Goal: Task Accomplishment & Management: Use online tool/utility

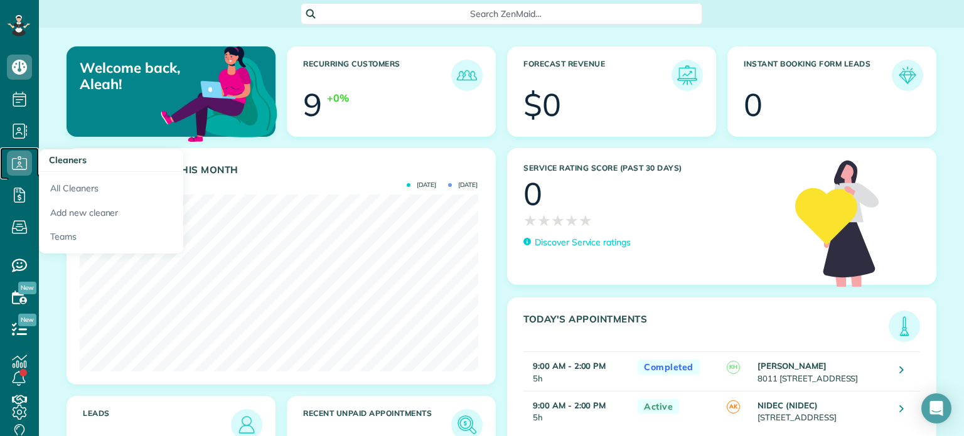
click at [33, 171] on link "Cleaners" at bounding box center [19, 163] width 39 height 32
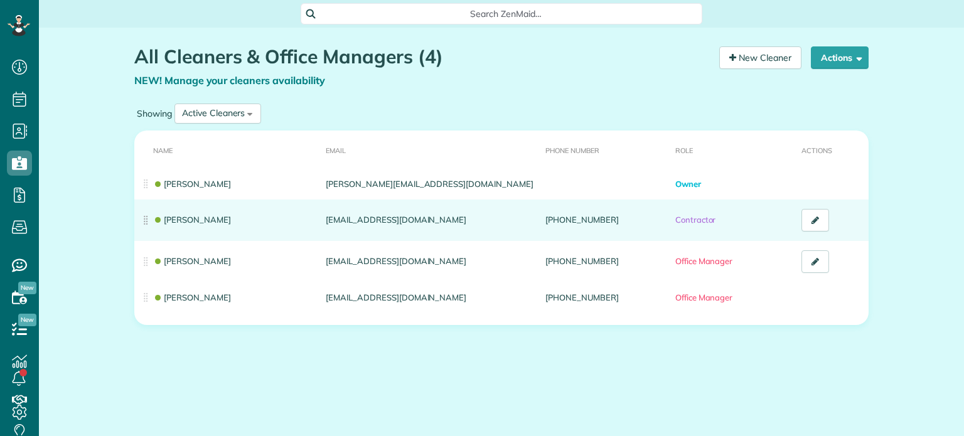
scroll to position [6, 6]
click at [183, 220] on link "[PERSON_NAME]" at bounding box center [192, 220] width 78 height 10
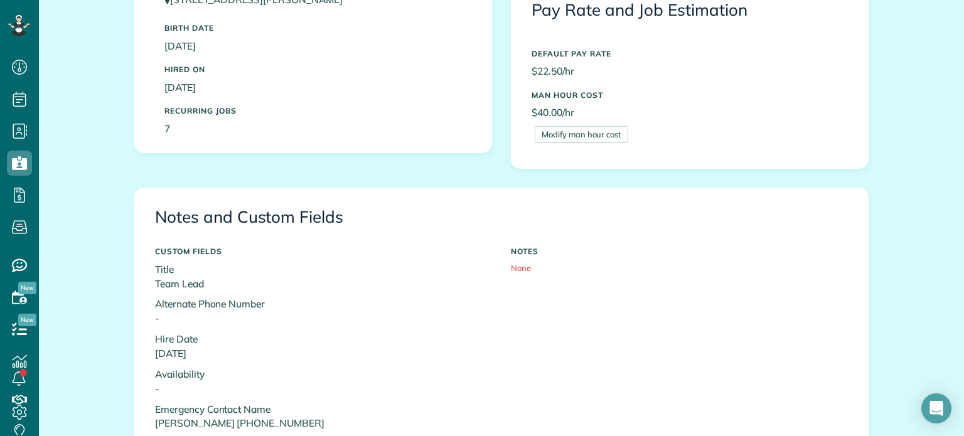
scroll to position [229, 0]
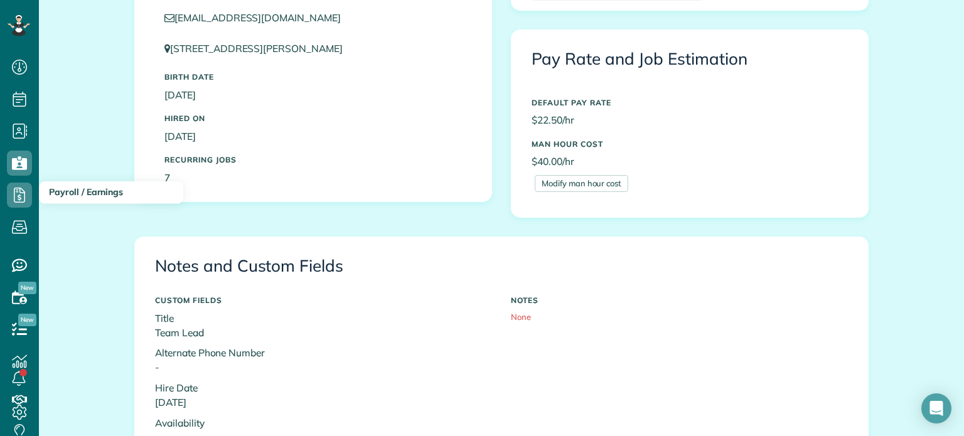
click at [49, 196] on span "Payroll / Earnings" at bounding box center [86, 191] width 74 height 11
click at [65, 198] on h3 "Payroll / Earnings" at bounding box center [111, 192] width 144 height 23
click at [68, 194] on span "Payroll / Earnings" at bounding box center [86, 191] width 74 height 11
click at [16, 195] on icon at bounding box center [19, 195] width 25 height 25
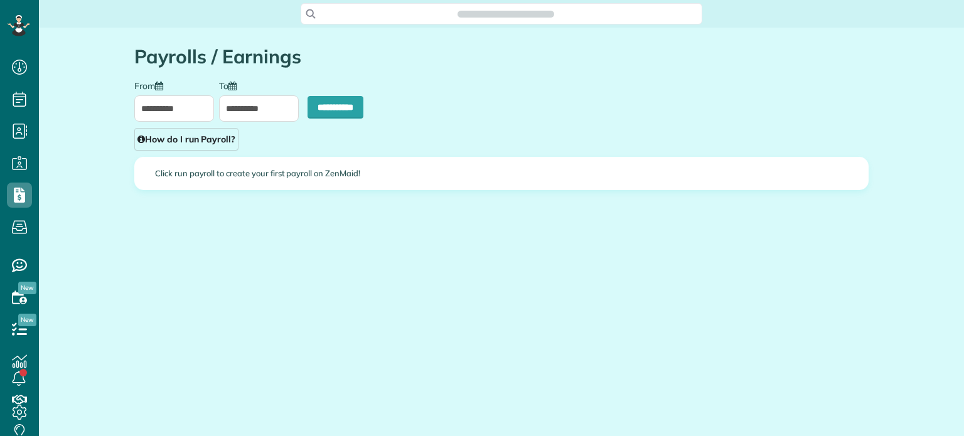
scroll to position [6, 6]
type input "**********"
click at [255, 113] on input "**********" at bounding box center [259, 108] width 80 height 26
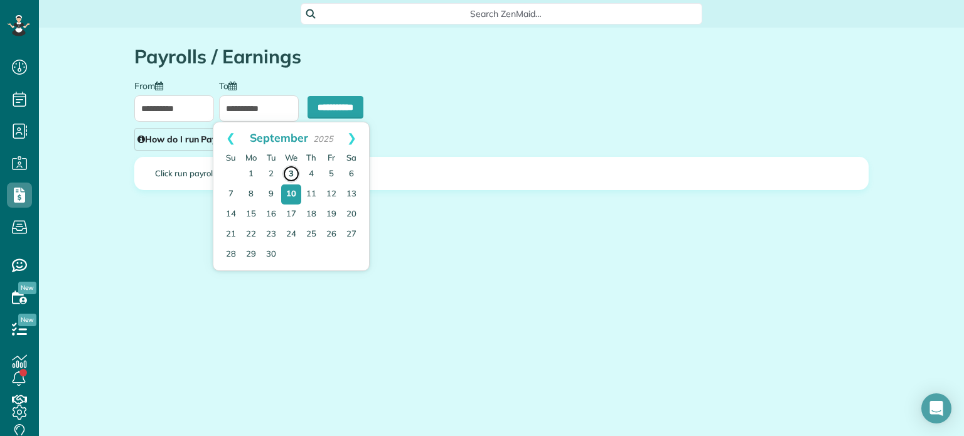
click at [289, 171] on link "3" at bounding box center [291, 174] width 18 height 18
type input "**********"
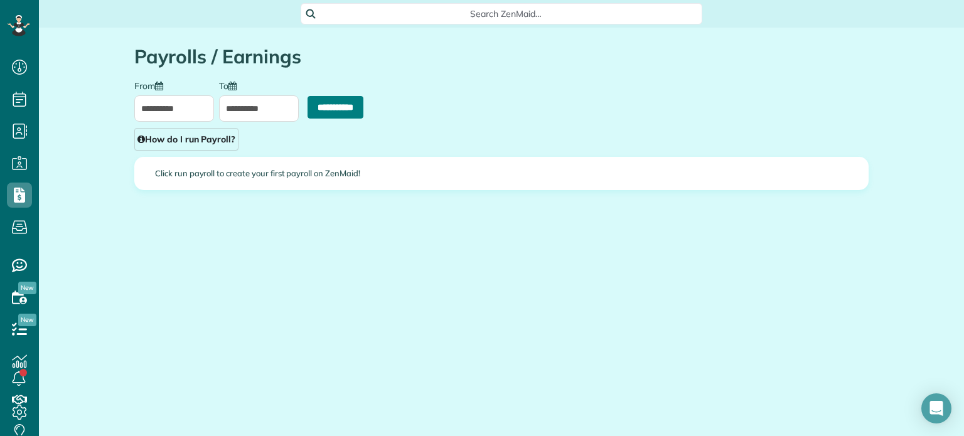
click at [334, 112] on input "**********" at bounding box center [335, 107] width 56 height 23
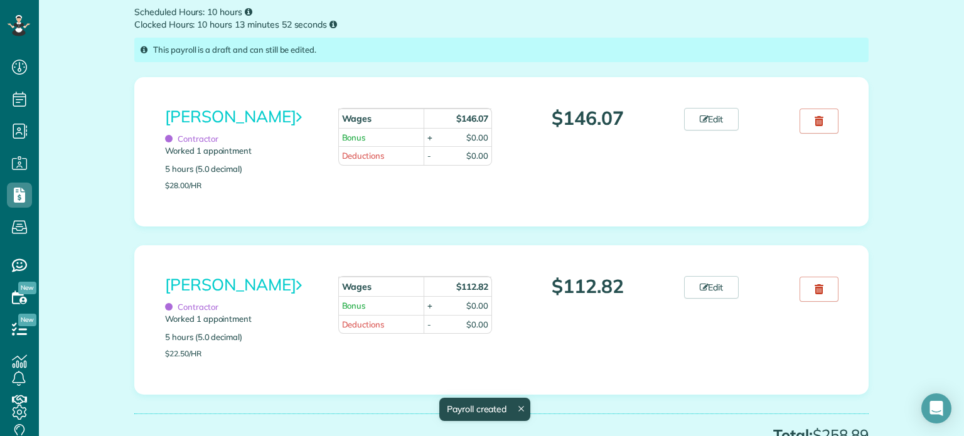
scroll to position [188, 0]
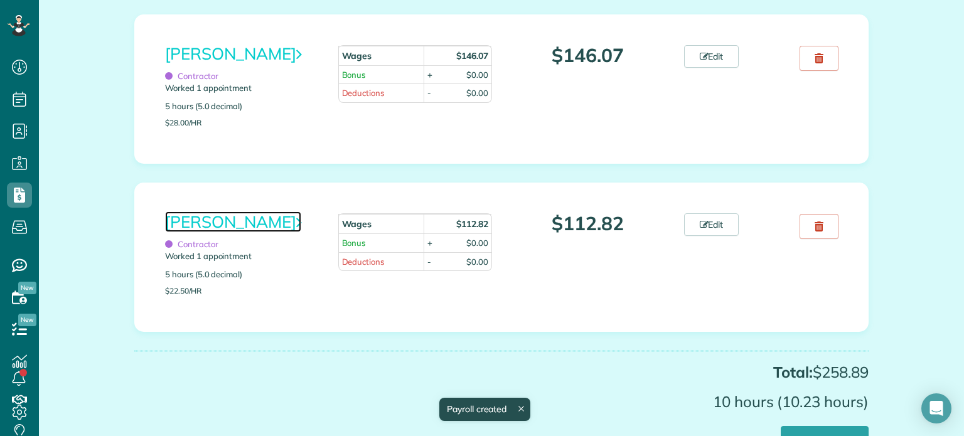
click at [228, 228] on link "Katie Hinton" at bounding box center [233, 221] width 136 height 21
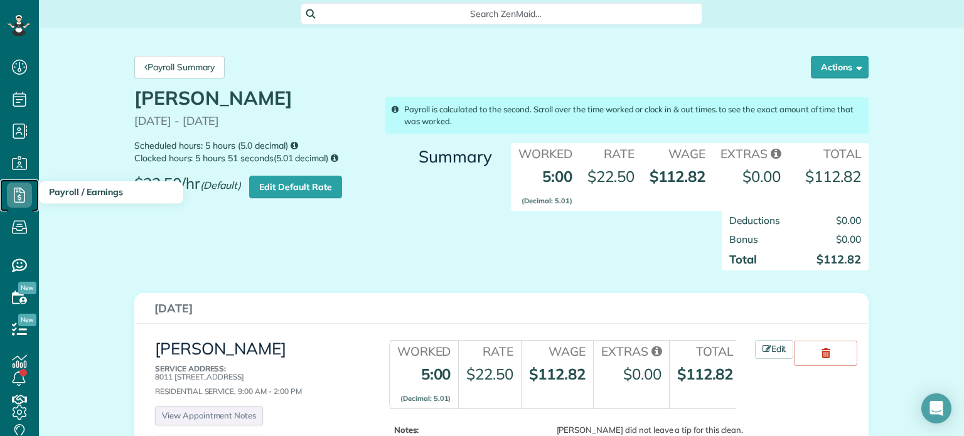
click at [14, 191] on use at bounding box center [19, 195] width 11 height 15
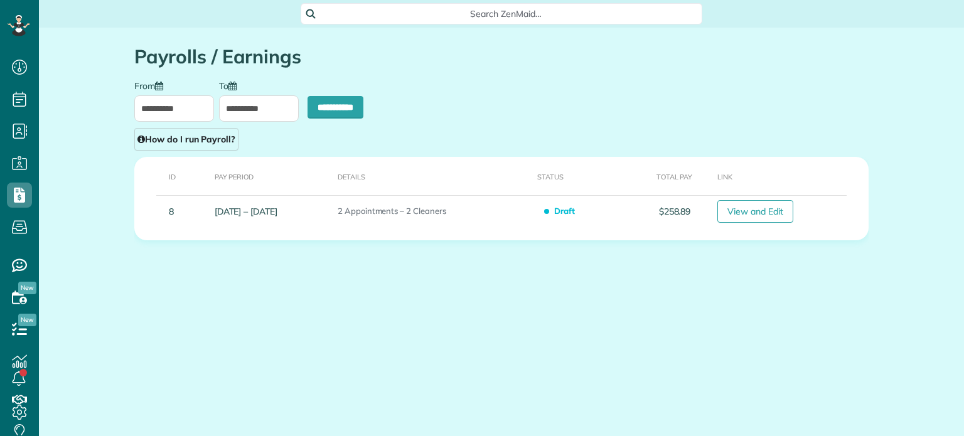
scroll to position [6, 6]
type input "**********"
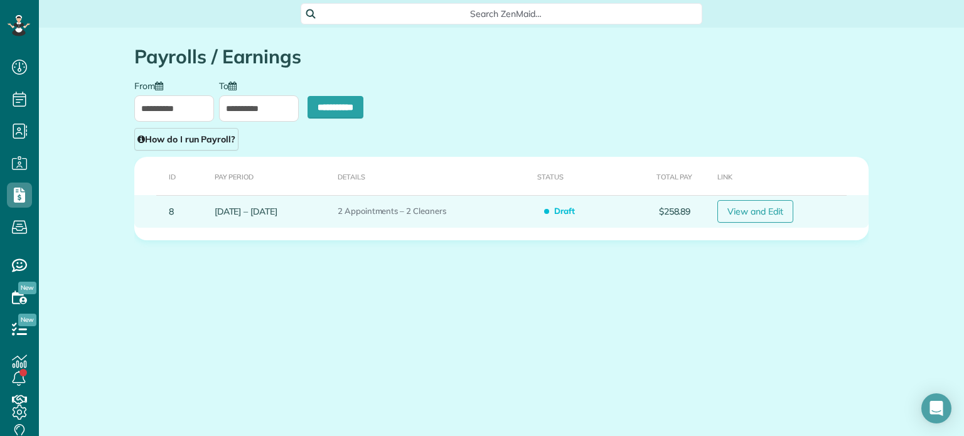
click at [758, 211] on link "View and Edit" at bounding box center [755, 211] width 76 height 23
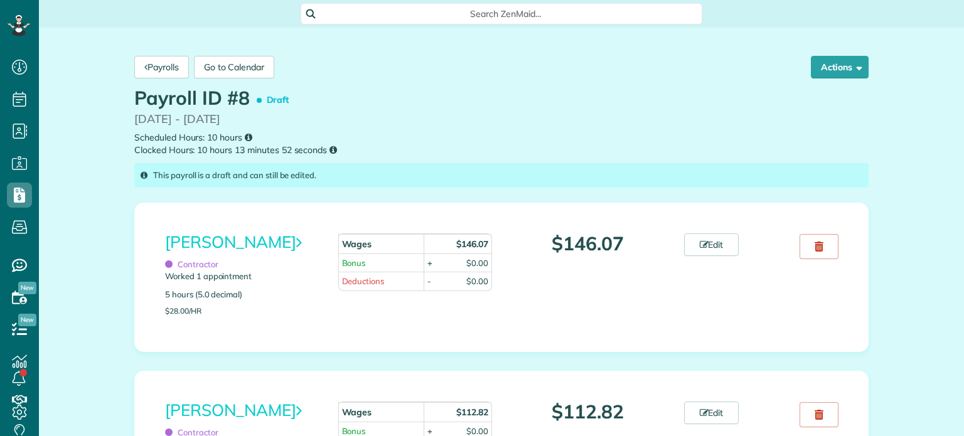
scroll to position [6, 6]
click at [838, 69] on button "Actions" at bounding box center [840, 67] width 58 height 23
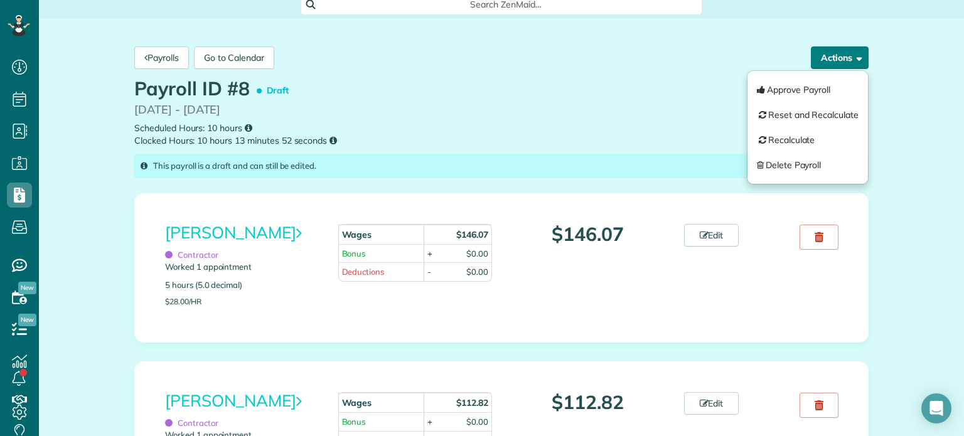
scroll to position [0, 0]
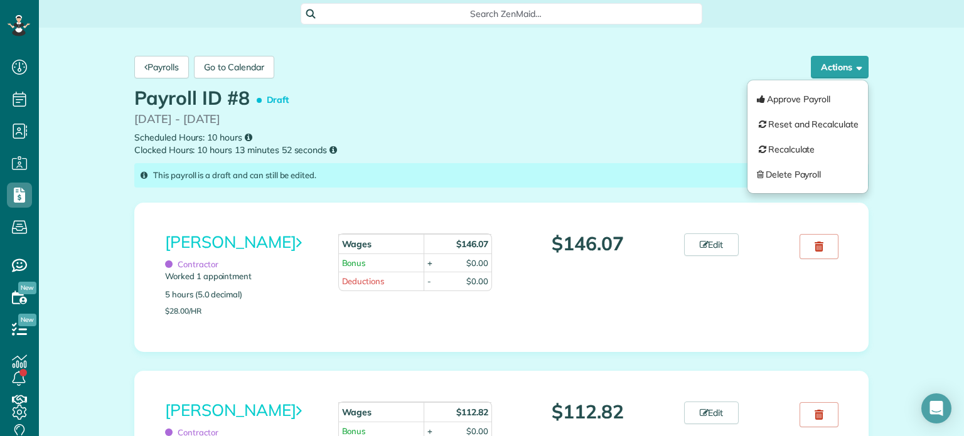
click at [88, 169] on div "Payrolls Go to Calendar Actions Approve Payroll Reset and Recalculate Recalcula…" at bounding box center [501, 372] width 925 height 688
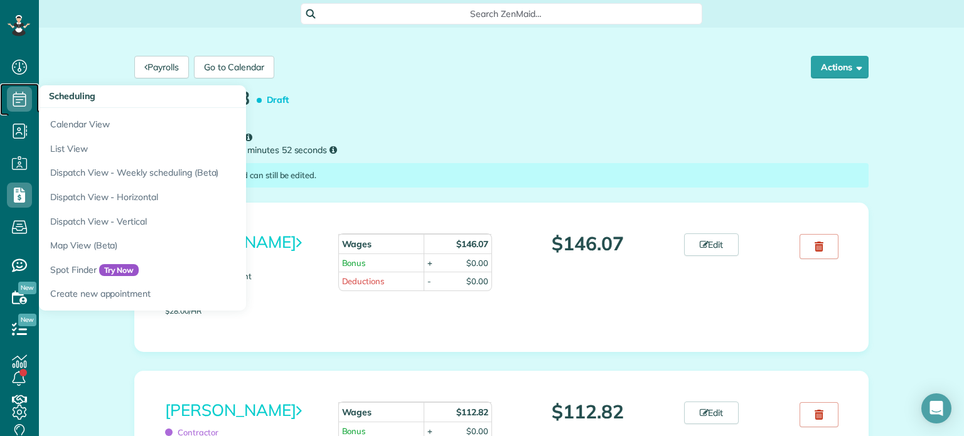
click at [30, 105] on icon at bounding box center [19, 99] width 25 height 25
click at [19, 97] on use at bounding box center [19, 99] width 13 height 15
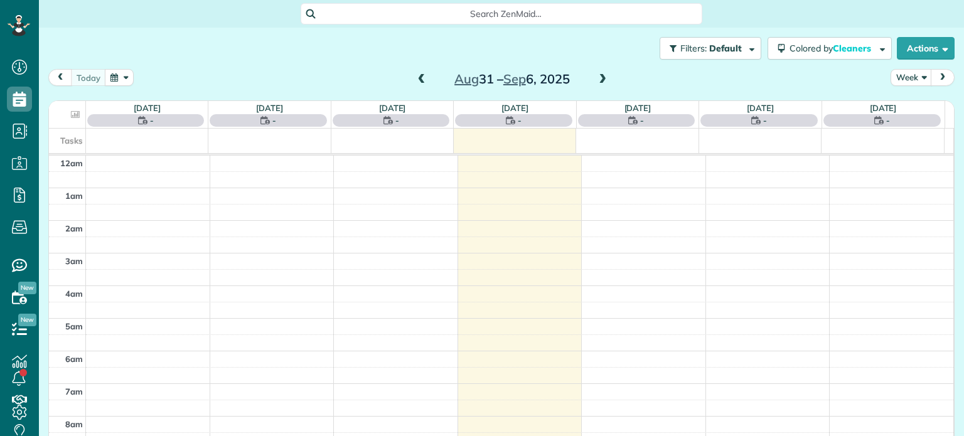
scroll to position [227, 0]
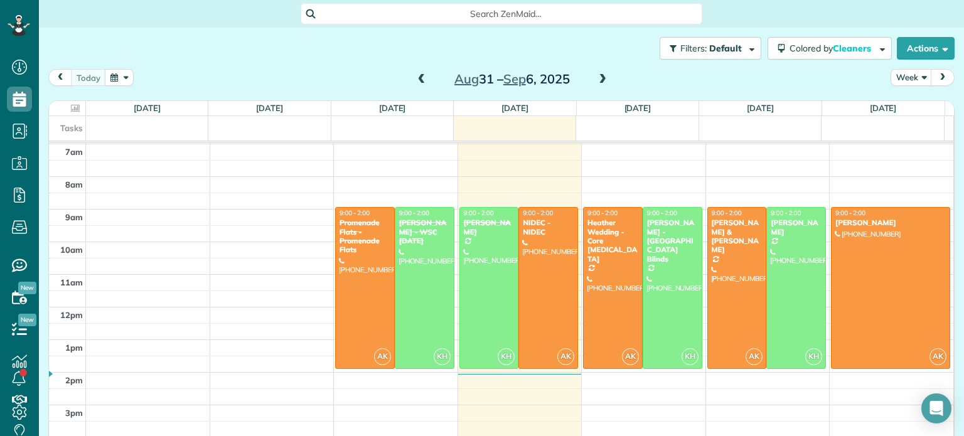
click at [146, 213] on div "12am 1am 2am 3am 4am 5am 6am 7am 8am 9am 10am 11am 12pm 1pm 2pm 3pm 4pm 5pm 6pm…" at bounding box center [501, 307] width 904 height 782
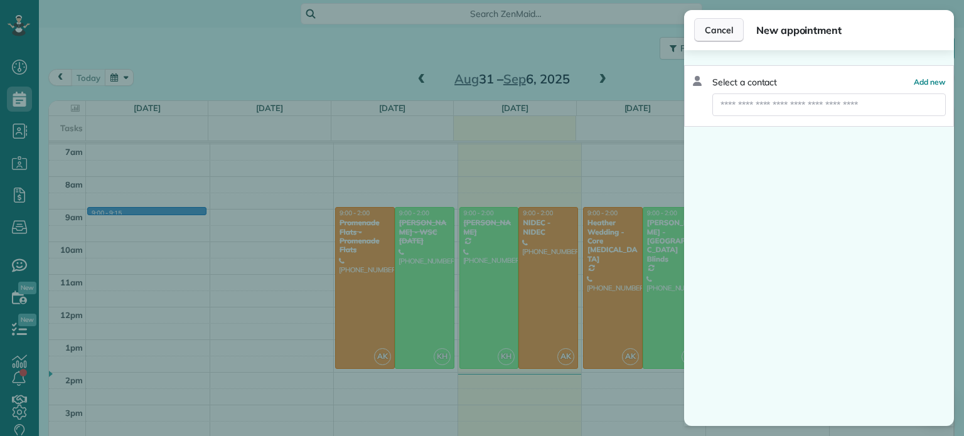
click at [721, 33] on span "Cancel" at bounding box center [719, 30] width 28 height 13
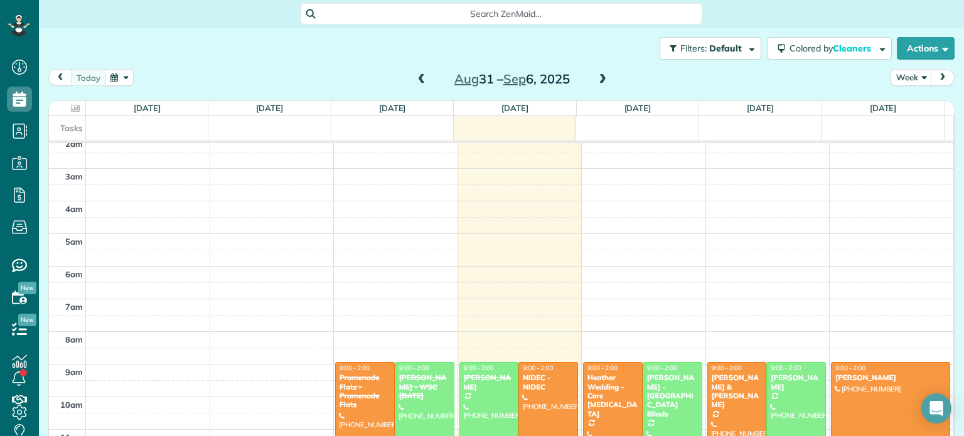
scroll to position [125, 0]
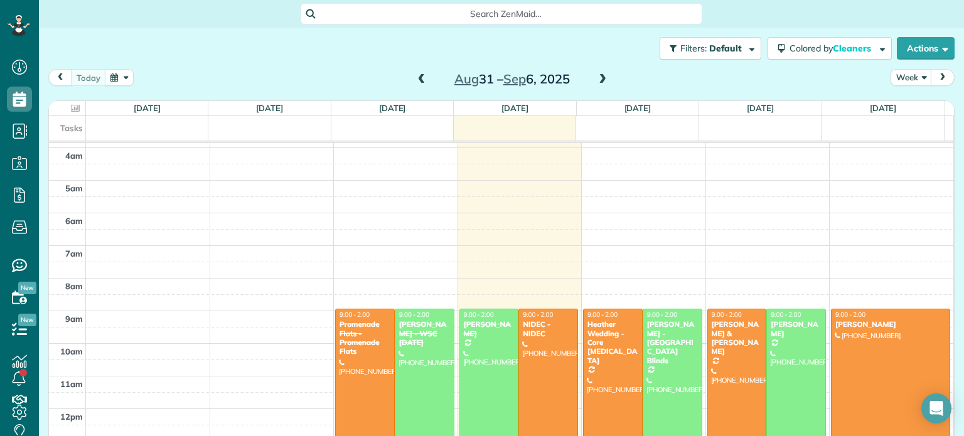
click at [595, 83] on span at bounding box center [602, 79] width 14 height 11
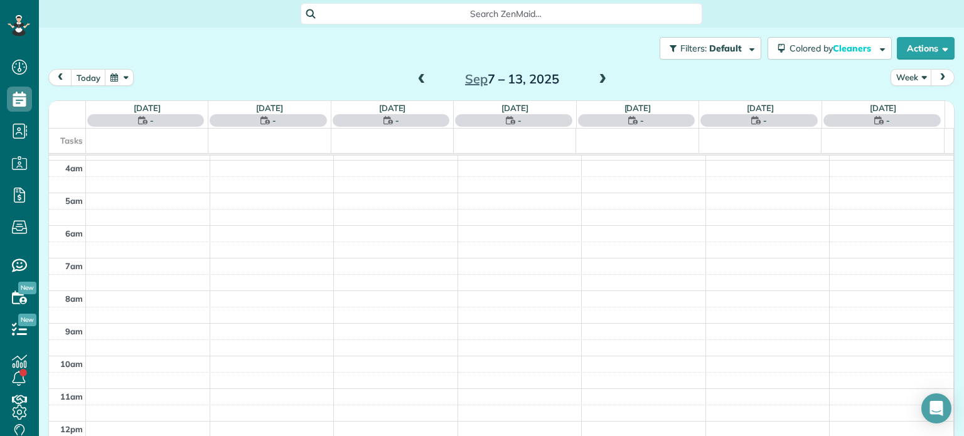
scroll to position [227, 0]
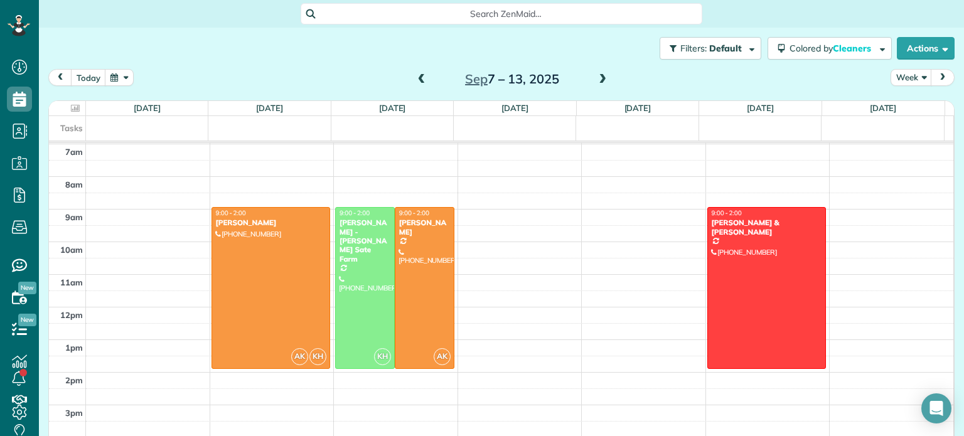
click at [595, 83] on span at bounding box center [602, 79] width 14 height 11
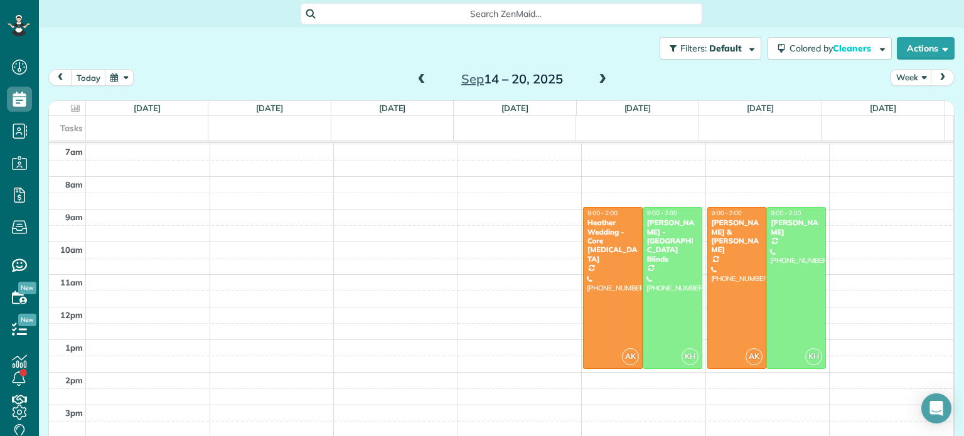
click at [419, 80] on span at bounding box center [422, 79] width 14 height 11
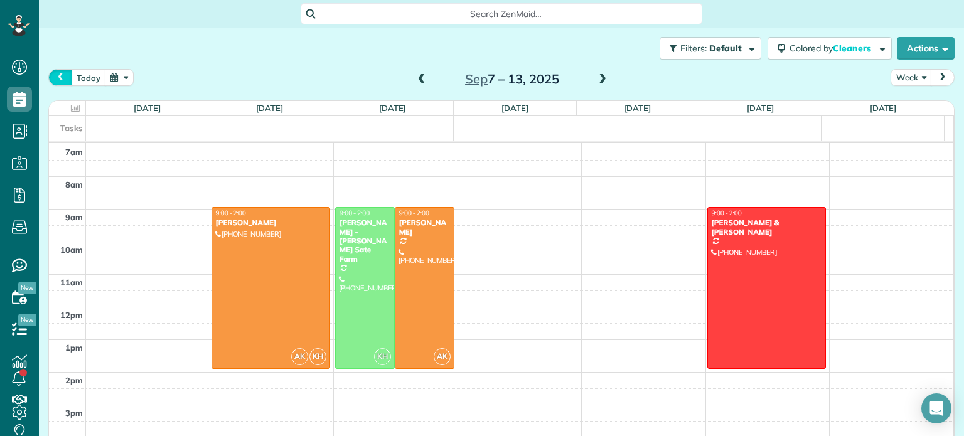
click at [58, 80] on span "prev" at bounding box center [60, 77] width 10 height 8
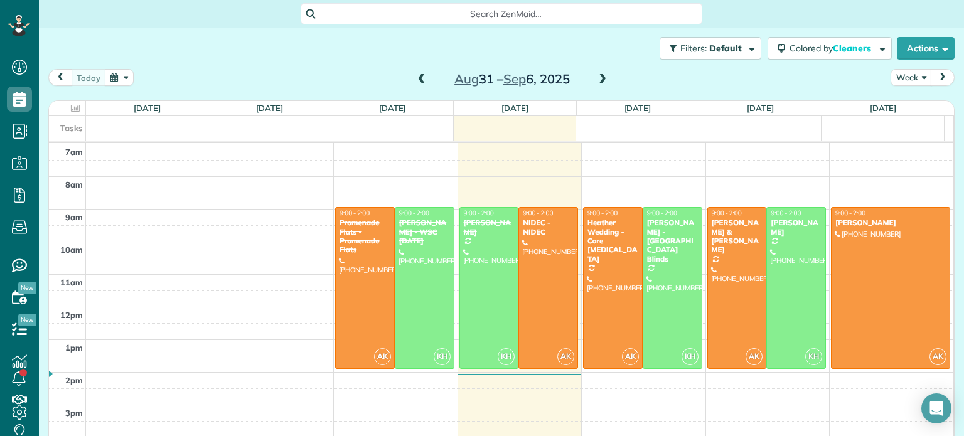
click at [63, 78] on span "prev" at bounding box center [60, 77] width 10 height 8
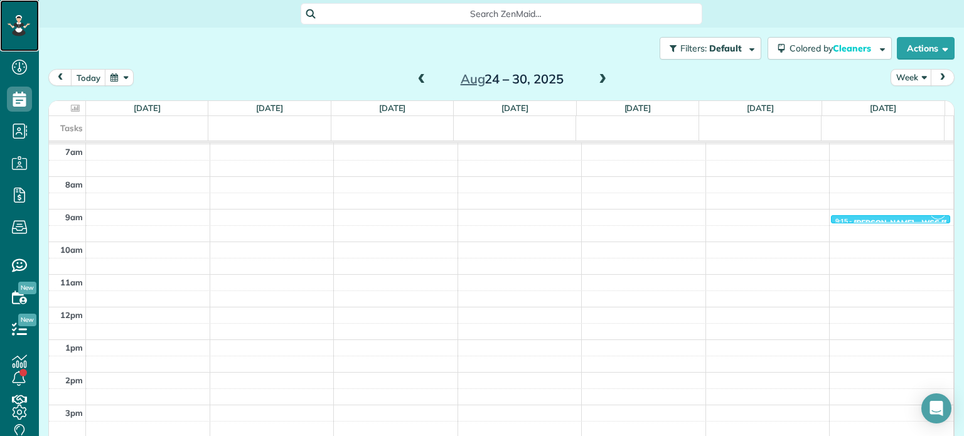
click at [7, 42] on div at bounding box center [19, 25] width 38 height 51
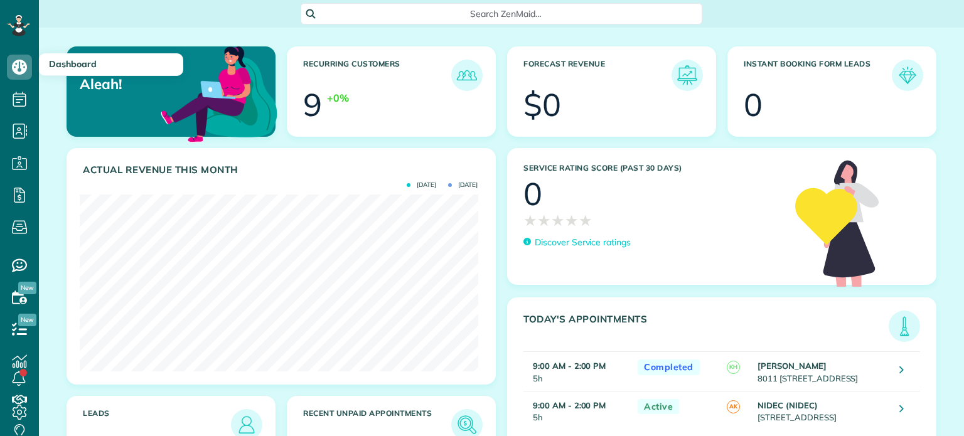
scroll to position [176, 398]
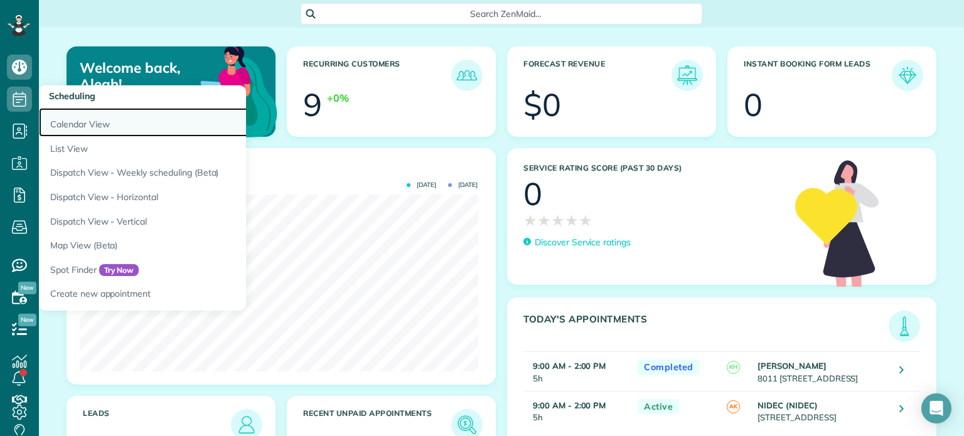
click at [80, 119] on link "Calendar View" at bounding box center [196, 122] width 314 height 29
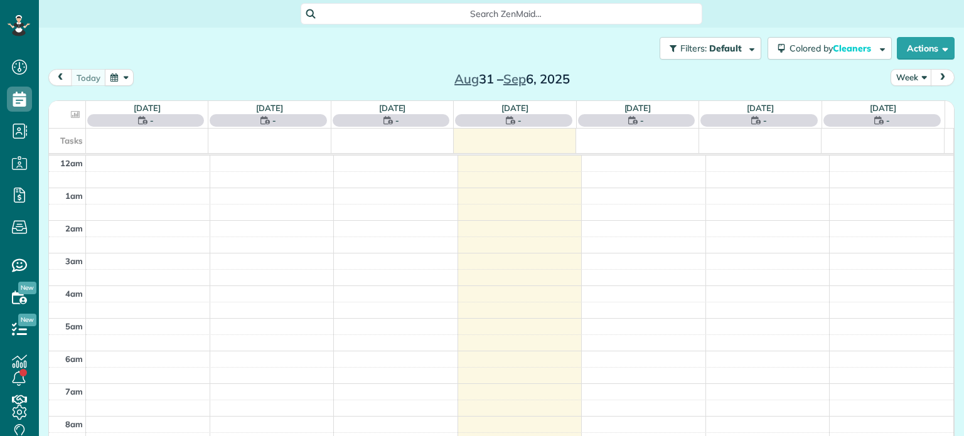
scroll to position [227, 0]
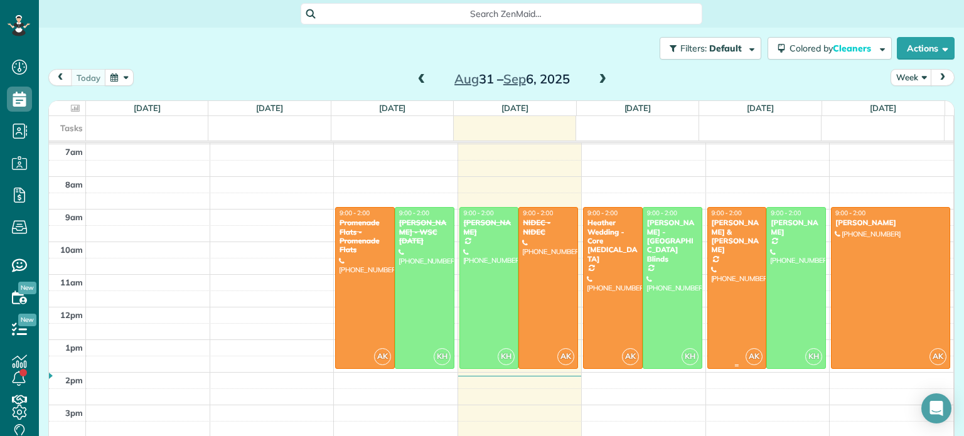
click at [715, 292] on div at bounding box center [737, 288] width 58 height 161
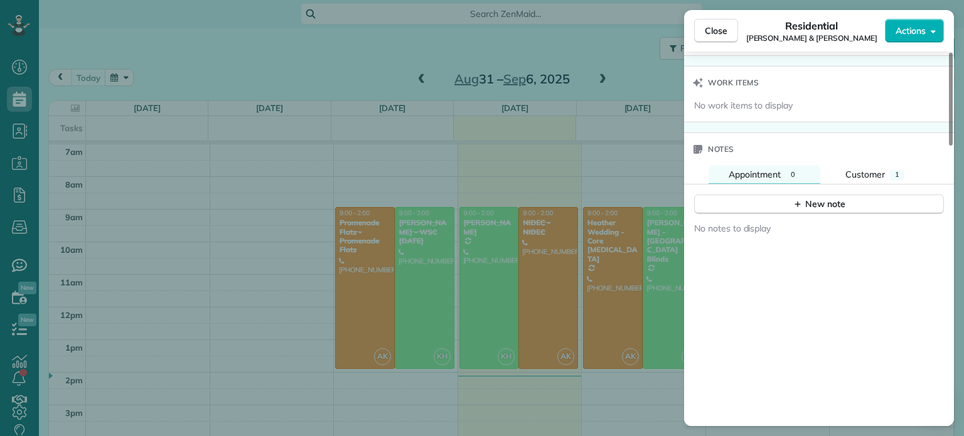
scroll to position [1067, 0]
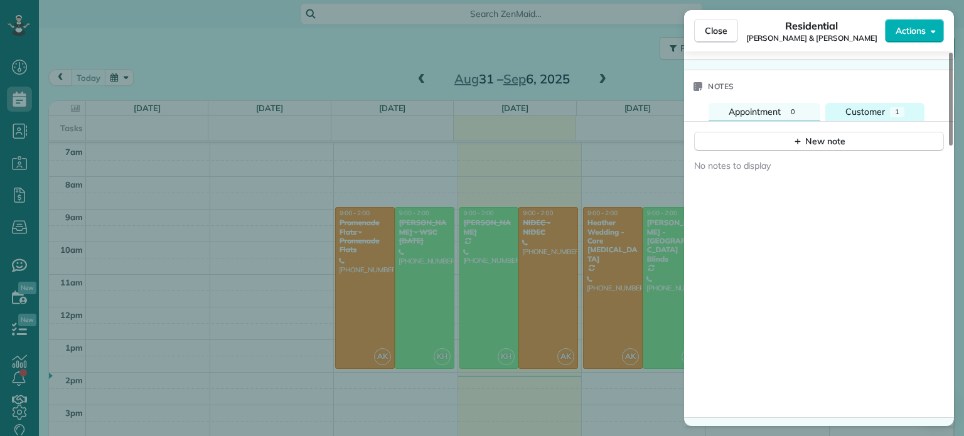
click at [867, 106] on span "Customer" at bounding box center [865, 111] width 40 height 11
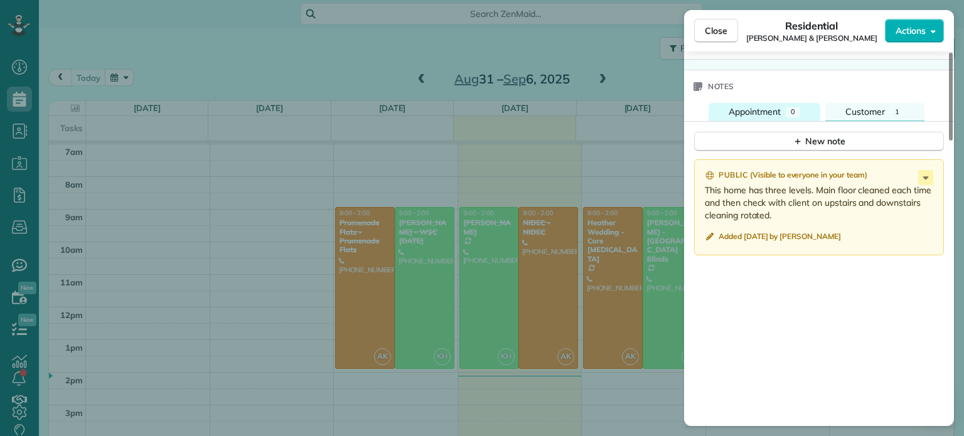
click at [766, 106] on span "Appointment" at bounding box center [754, 111] width 52 height 11
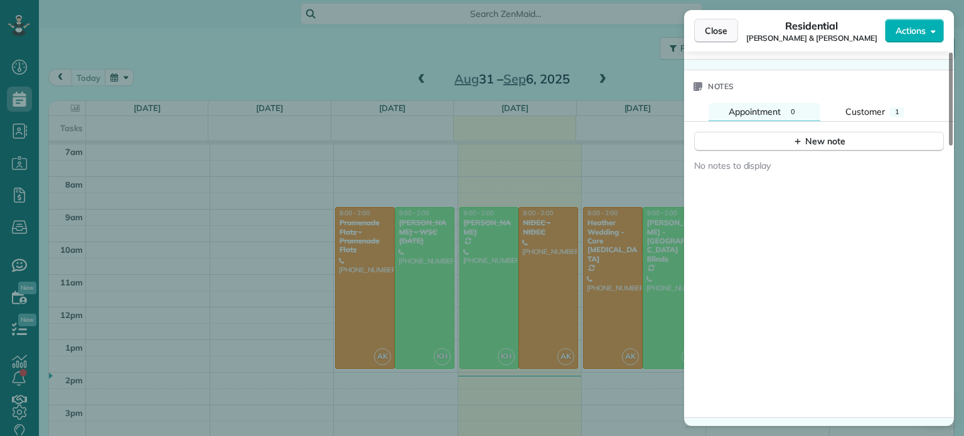
click at [718, 30] on span "Close" at bounding box center [716, 30] width 23 height 13
